Goal: Task Accomplishment & Management: Use online tool/utility

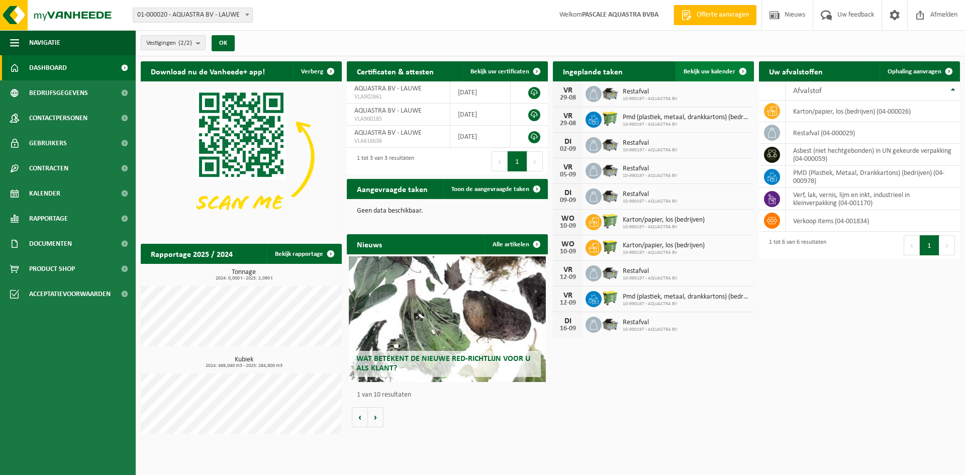
click at [744, 71] on span at bounding box center [743, 71] width 20 height 20
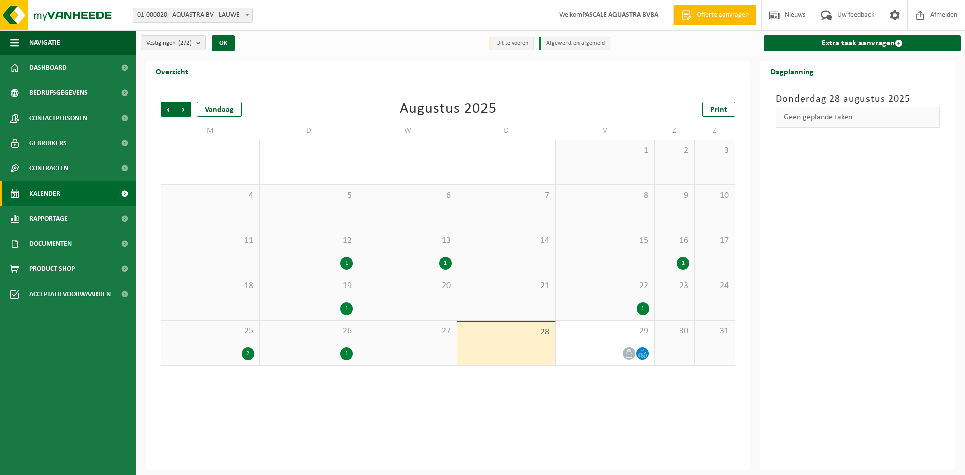
click at [345, 350] on div "1" at bounding box center [346, 353] width 13 height 13
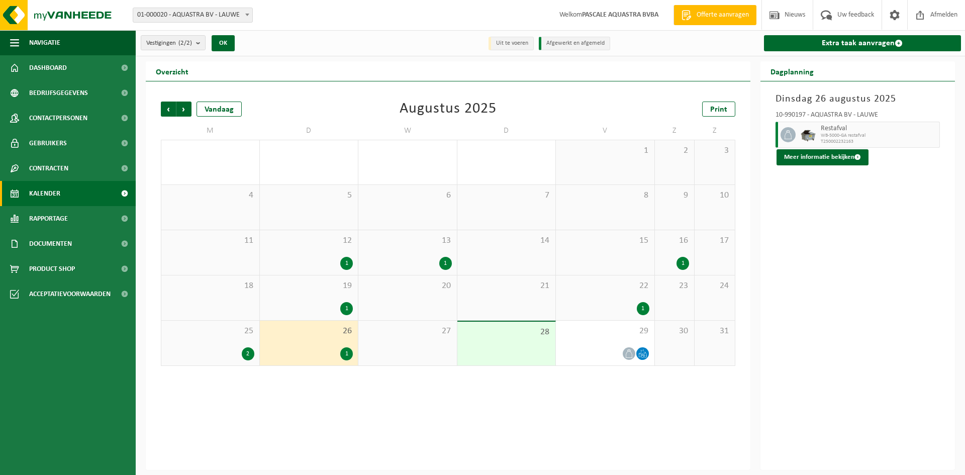
click at [244, 354] on div "2" at bounding box center [248, 353] width 13 height 13
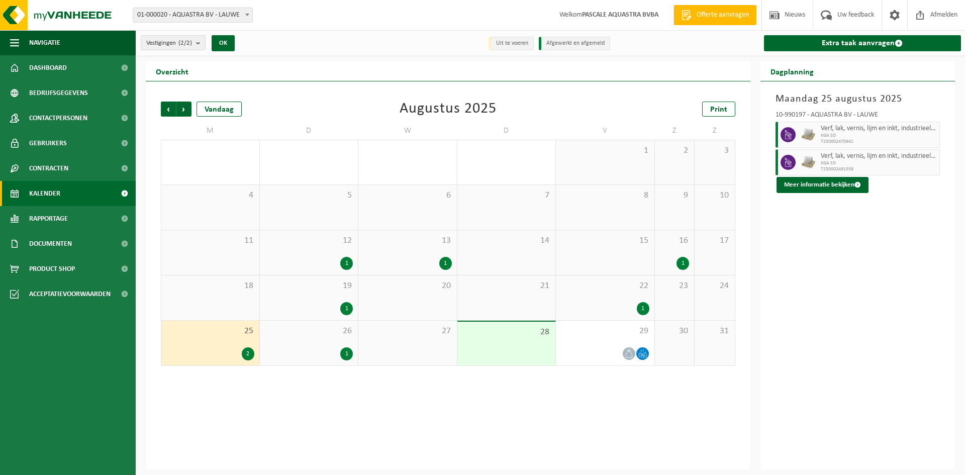
click at [434, 353] on div "27" at bounding box center [407, 343] width 99 height 45
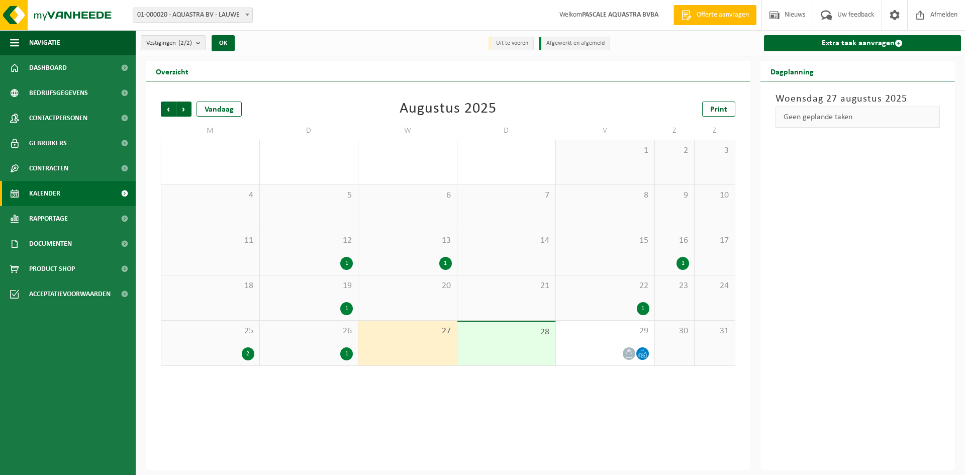
click at [445, 266] on div "1" at bounding box center [445, 263] width 13 height 13
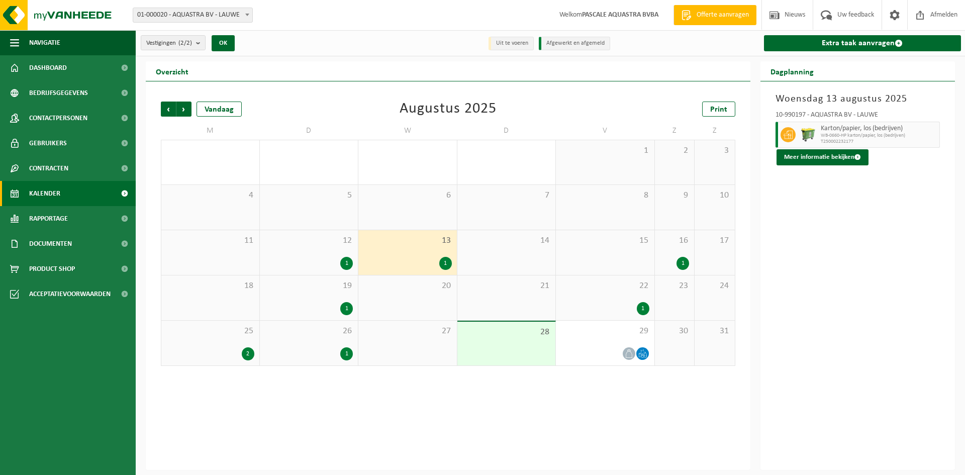
click at [446, 339] on div "27" at bounding box center [407, 343] width 99 height 45
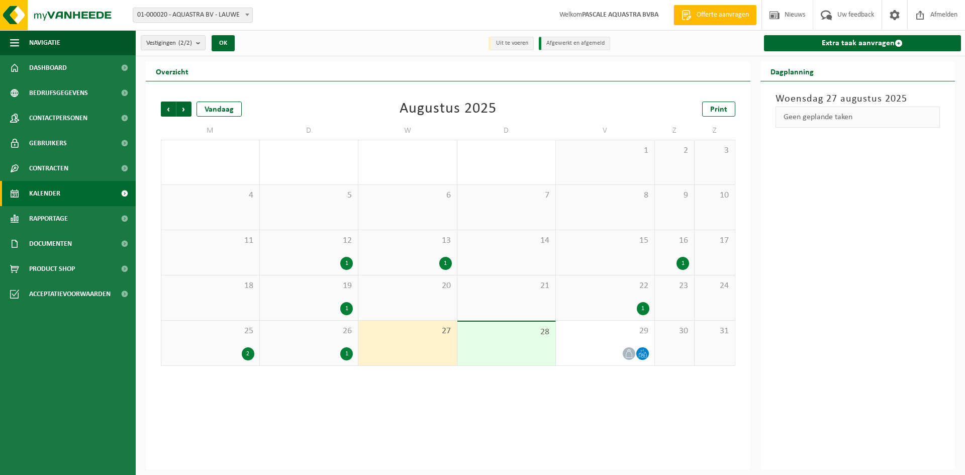
click at [420, 340] on div "27" at bounding box center [407, 343] width 99 height 45
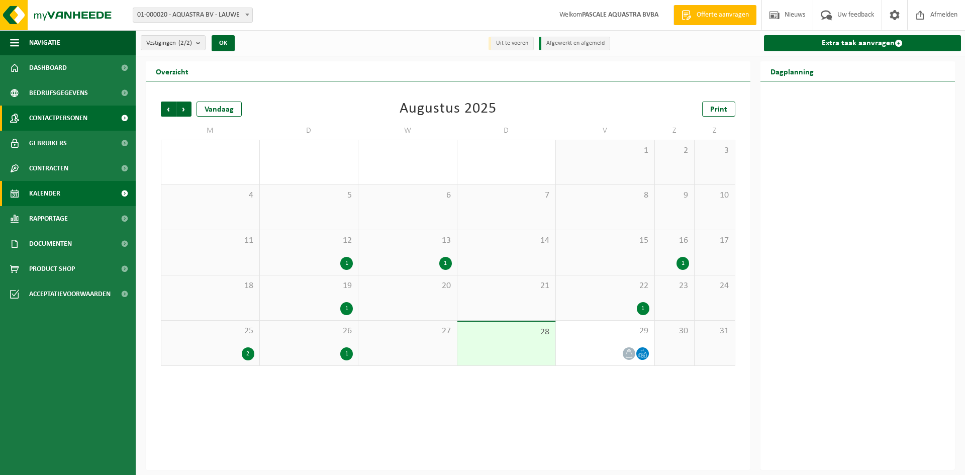
click at [121, 115] on span at bounding box center [124, 118] width 23 height 25
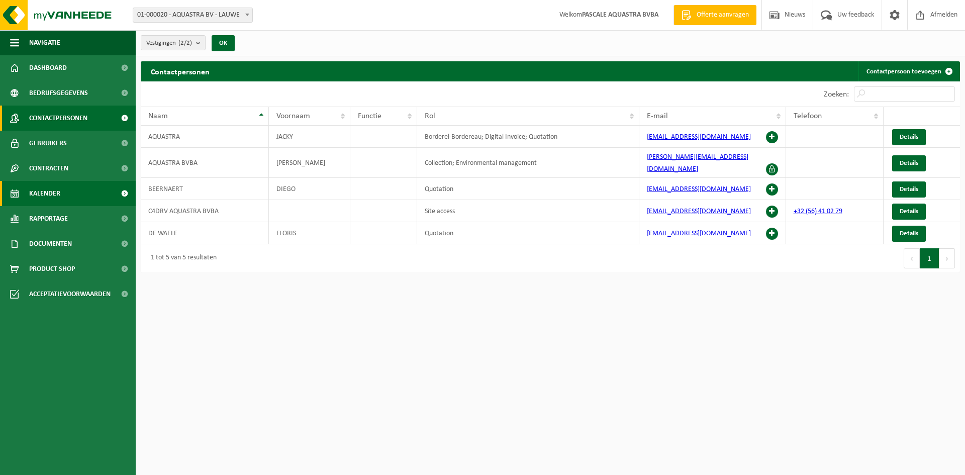
click at [127, 192] on span at bounding box center [124, 193] width 23 height 25
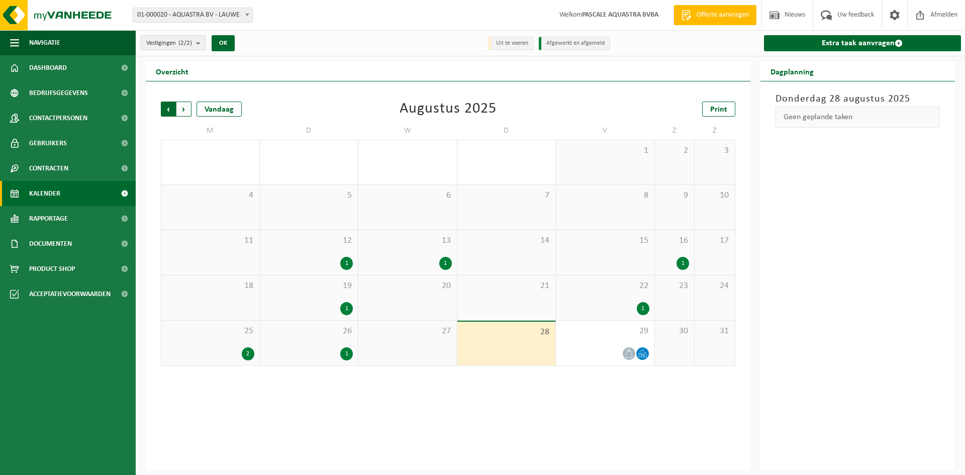
click at [182, 108] on span "Volgende" at bounding box center [183, 109] width 15 height 15
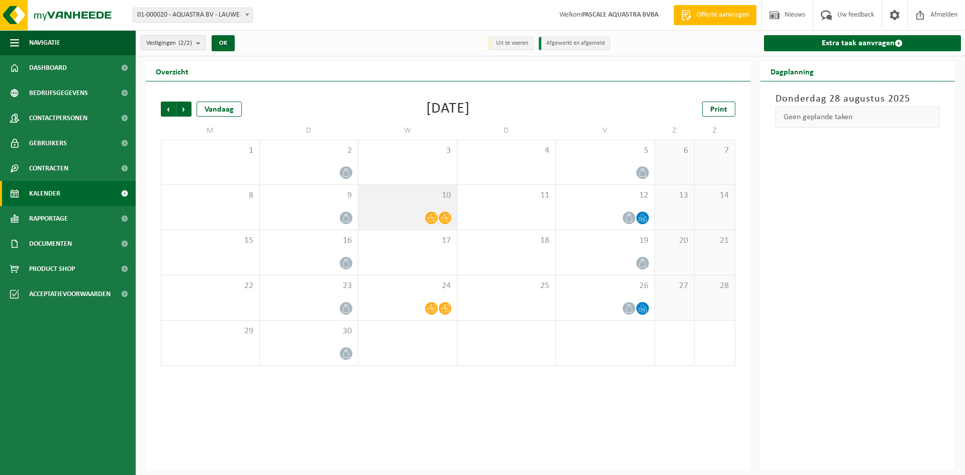
click at [443, 215] on icon at bounding box center [445, 218] width 9 height 9
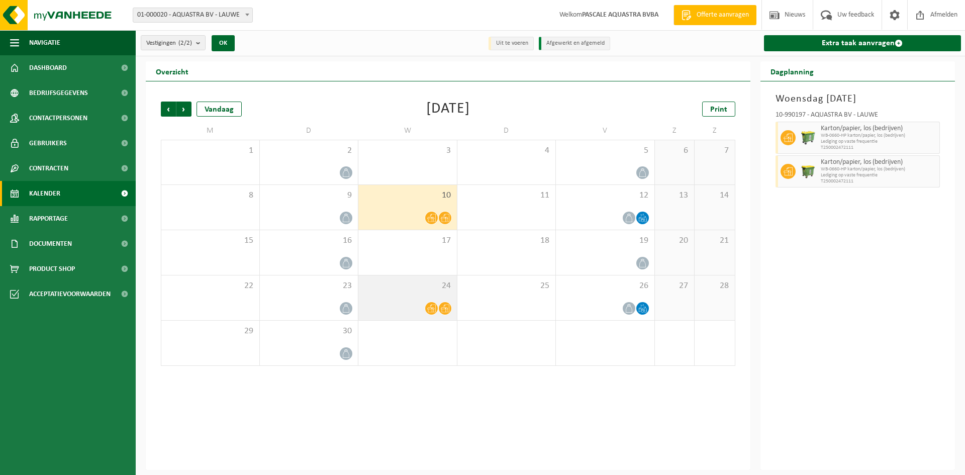
click at [431, 309] on icon at bounding box center [431, 308] width 9 height 9
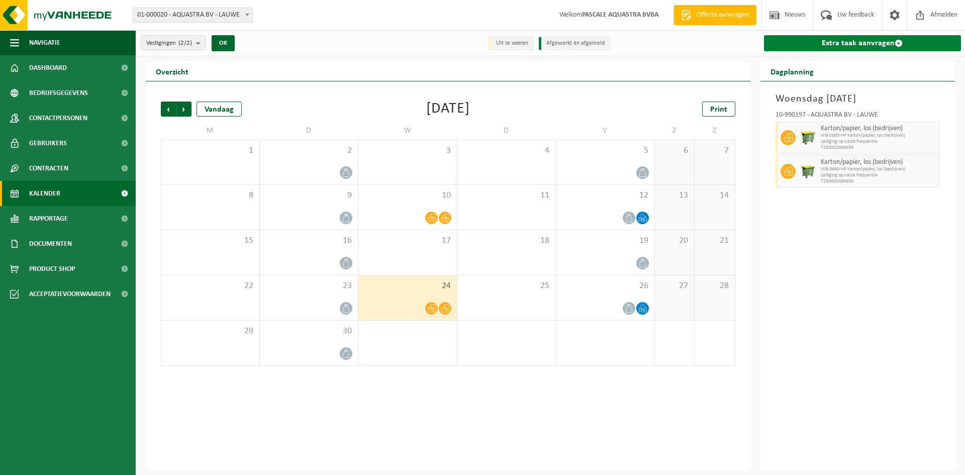
click at [892, 41] on link "Extra taak aanvragen" at bounding box center [863, 43] width 198 height 16
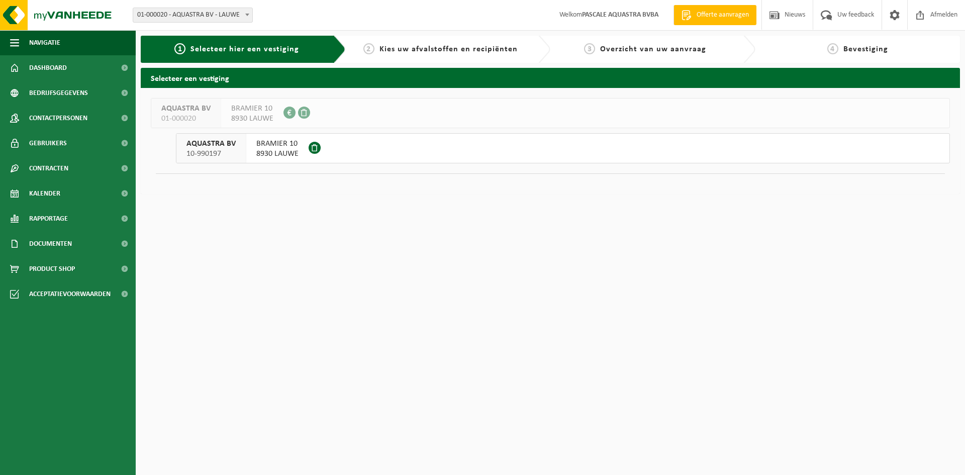
click at [542, 163] on div "AQUASTRA BV 01-000020 BRAMIER 10 8930 LAUWE 0433.366.108 AQUASTRA BV 10-990197 …" at bounding box center [550, 141] width 819 height 106
click at [265, 154] on span "8930 LAUWE" at bounding box center [277, 154] width 42 height 10
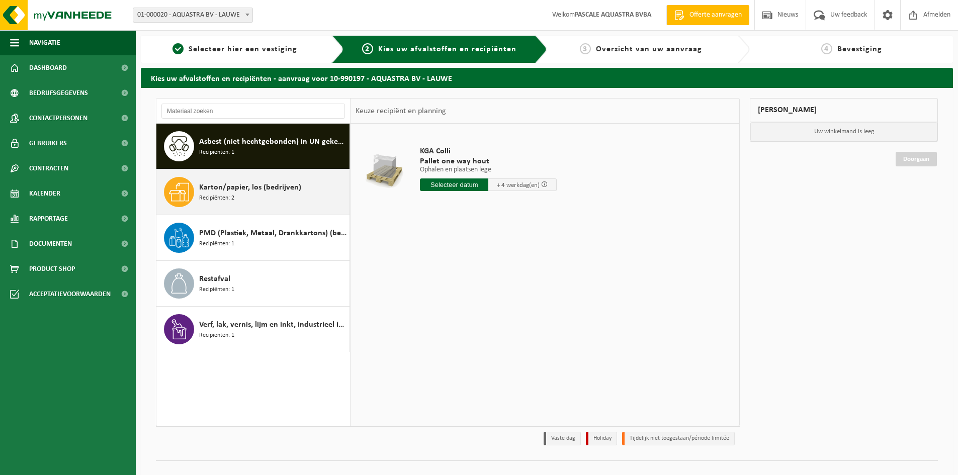
click at [245, 186] on span "Karton/papier, los (bedrijven)" at bounding box center [250, 187] width 102 height 12
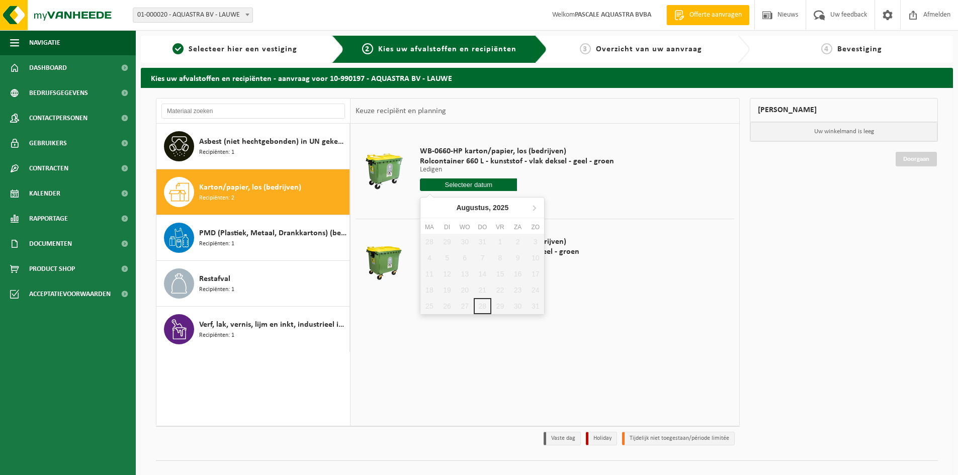
click at [478, 184] on input "text" at bounding box center [468, 184] width 97 height 13
click at [532, 208] on icon at bounding box center [534, 208] width 16 height 16
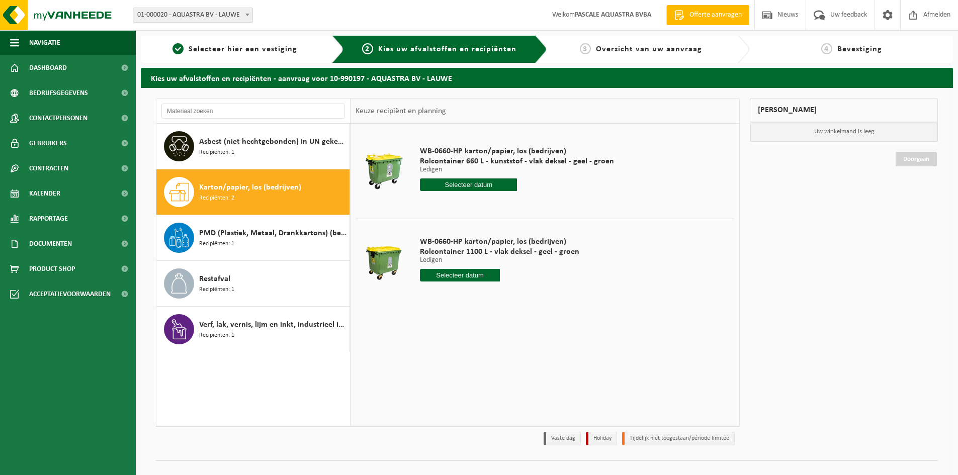
click at [588, 187] on div at bounding box center [517, 184] width 194 height 13
